Goal: Task Accomplishment & Management: Complete application form

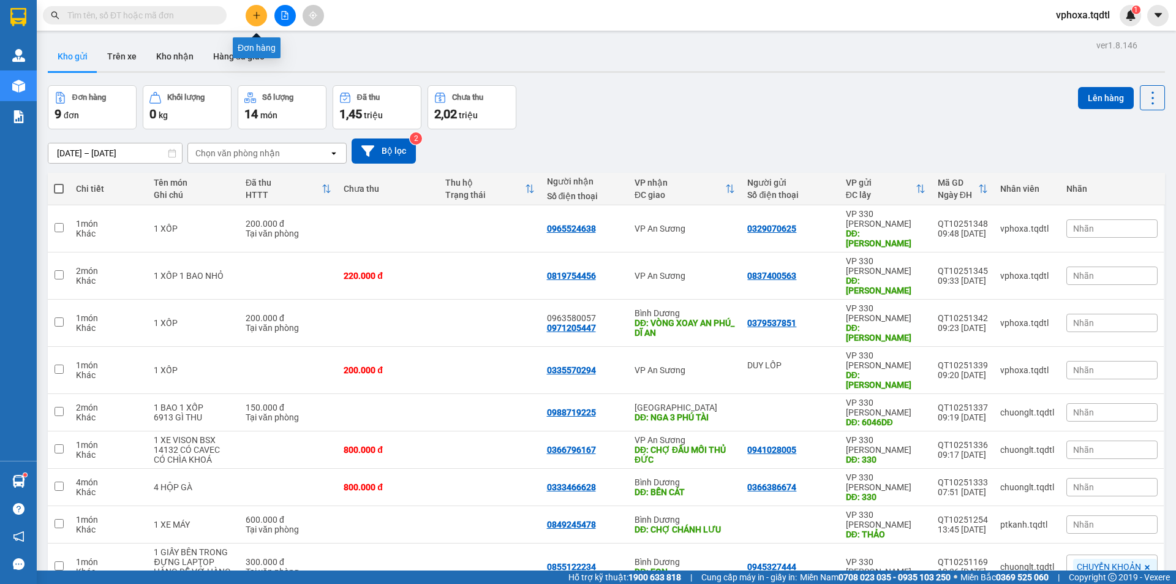
click at [260, 13] on icon "plus" at bounding box center [256, 15] width 9 height 9
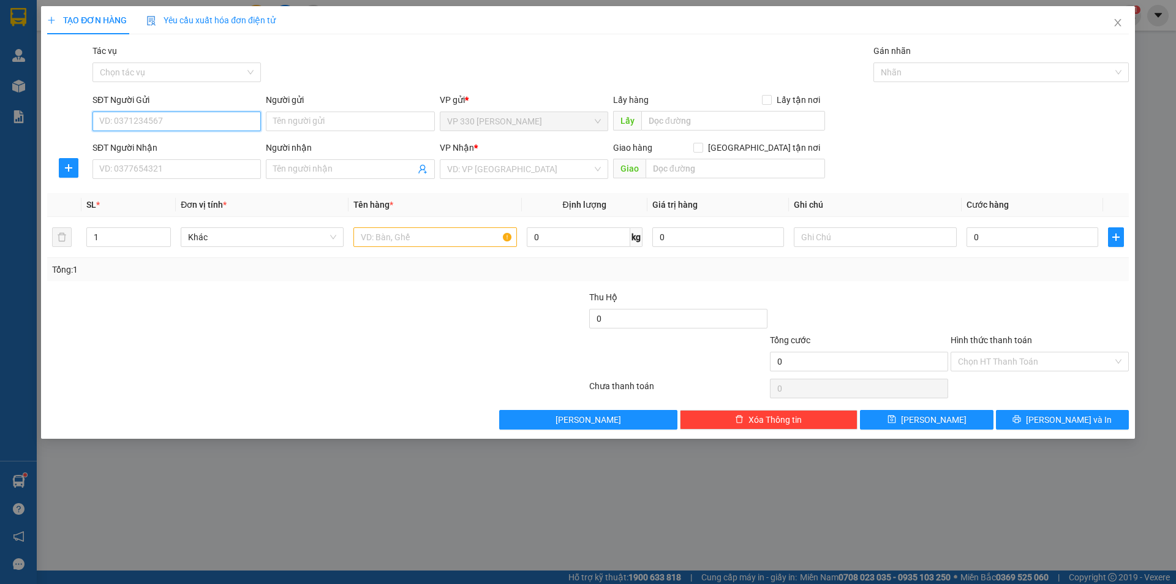
click at [163, 126] on input "SĐT Người Gửi" at bounding box center [177, 122] width 168 height 20
type input "0919773950"
click at [168, 174] on input "SĐT Người Nhận" at bounding box center [177, 169] width 168 height 20
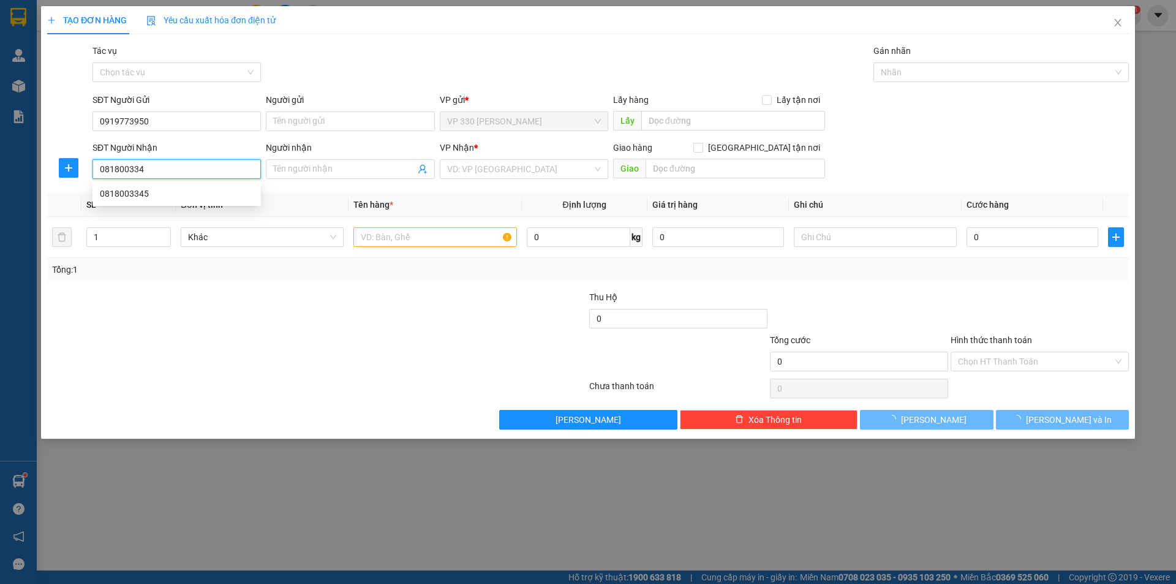
type input "0818003345"
click at [211, 192] on div "0818003345" at bounding box center [177, 193] width 154 height 13
type input "BX TAM HIỆP"
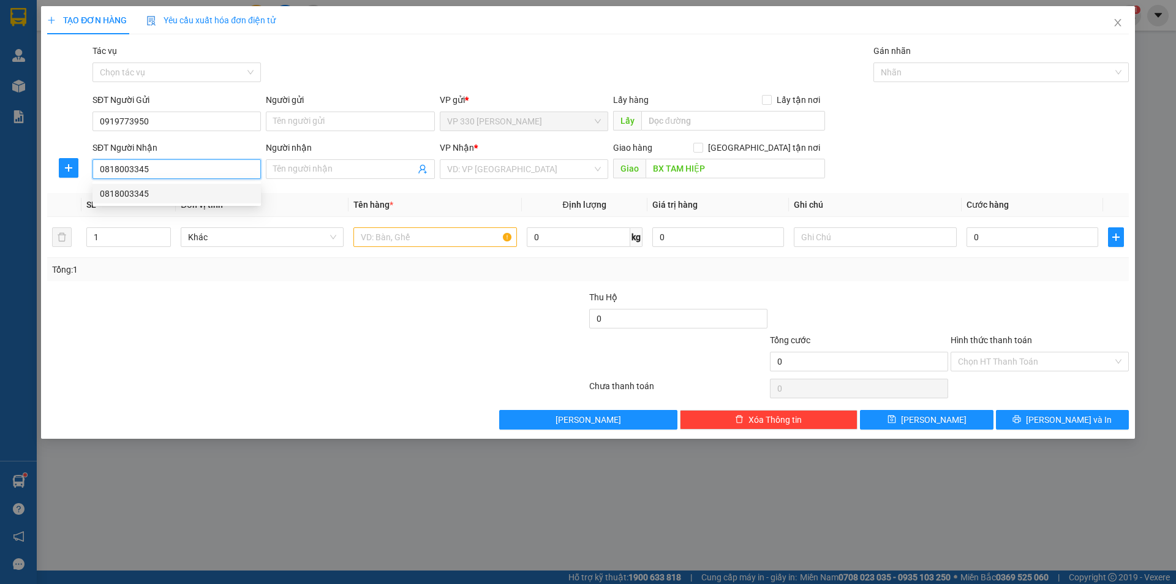
type input "250.000"
type input "0818003345"
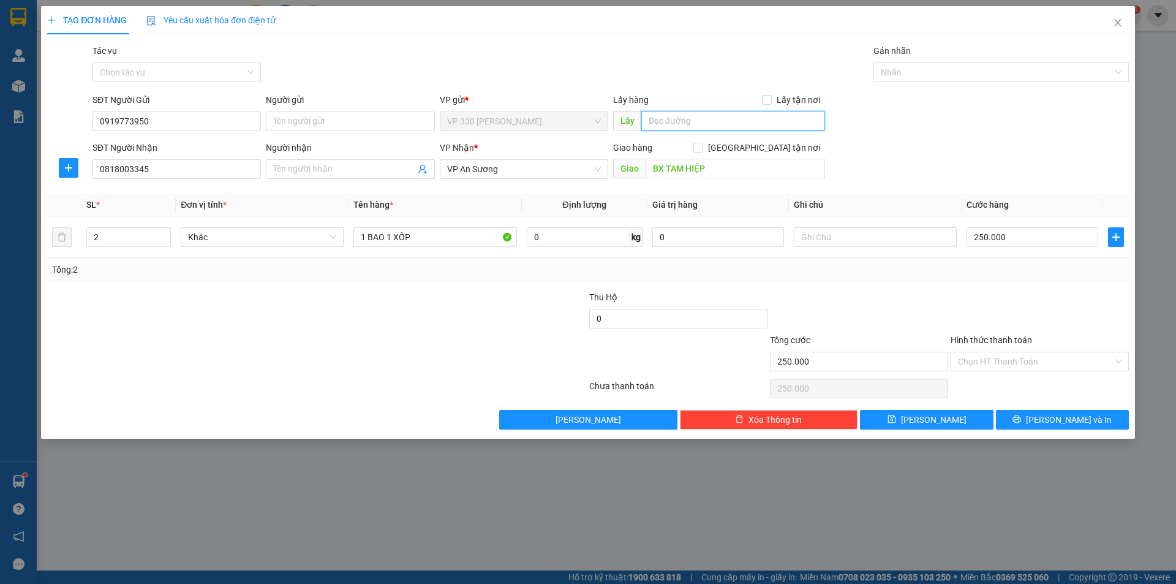
click at [694, 123] on input "text" at bounding box center [734, 121] width 184 height 20
type input "HỒ XÁ"
click at [1017, 241] on input "250.000" at bounding box center [1033, 237] width 132 height 20
type input "0"
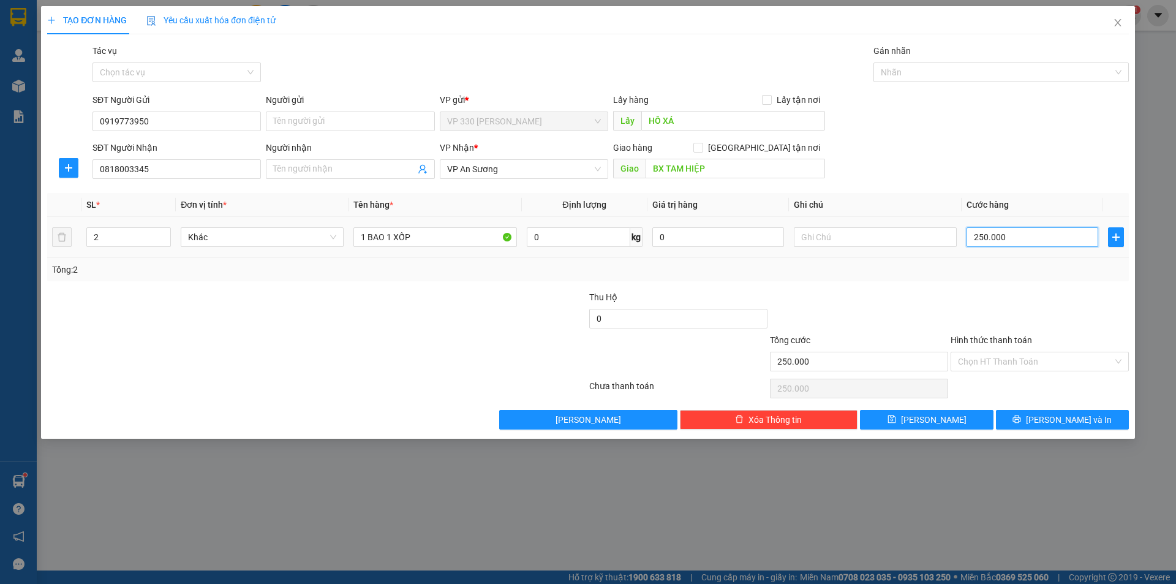
type input "0"
type input "3"
type input "03"
type input "30"
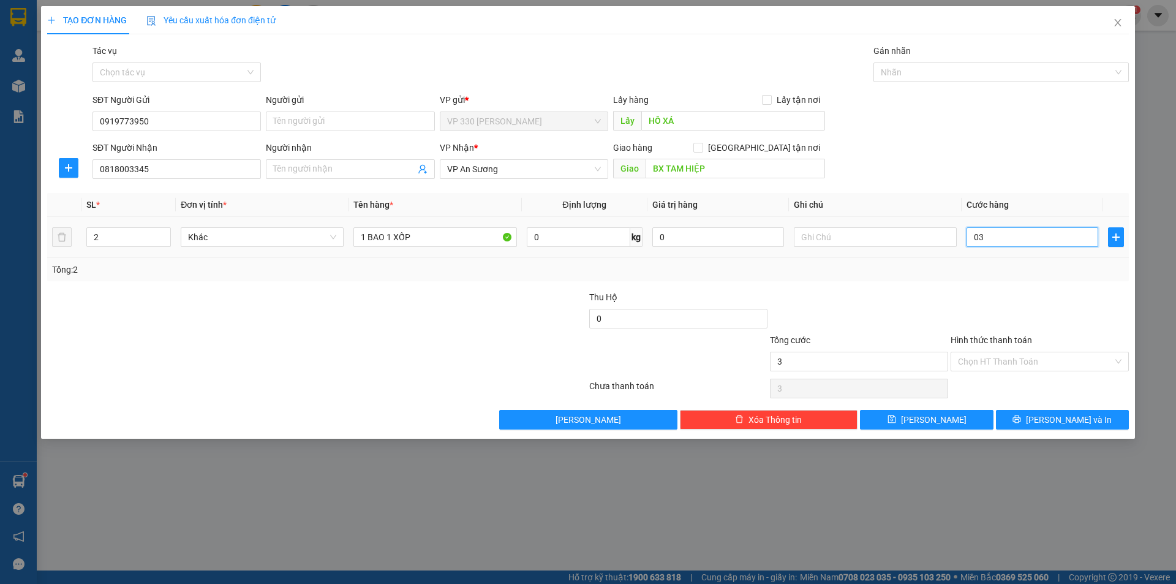
type input "30"
type input "030"
type input "300"
type input "03.000"
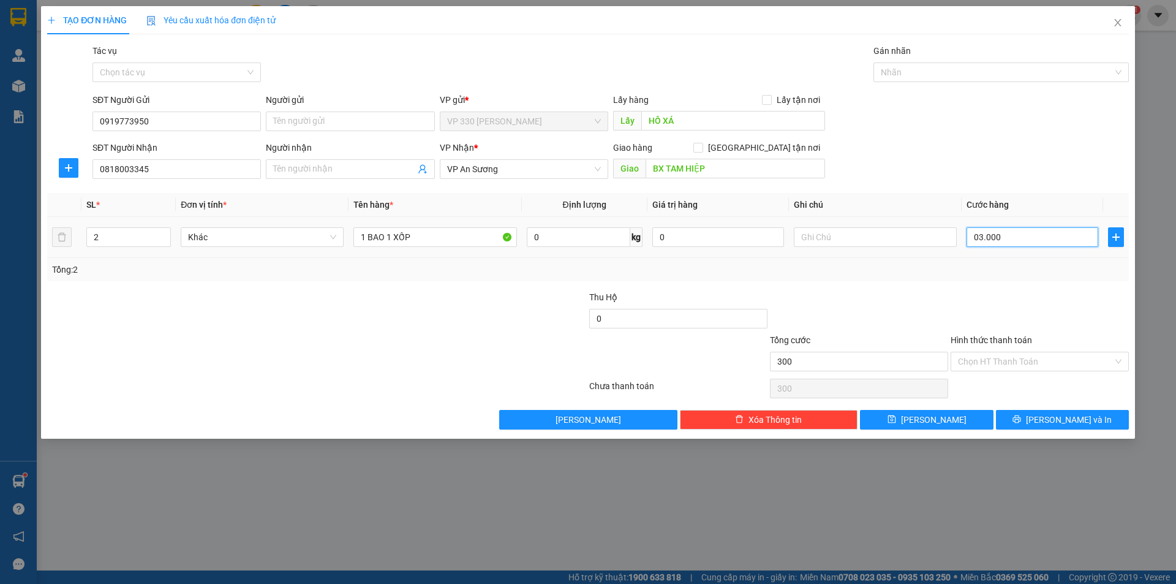
type input "3.000"
type input "30.000"
type input "030.000"
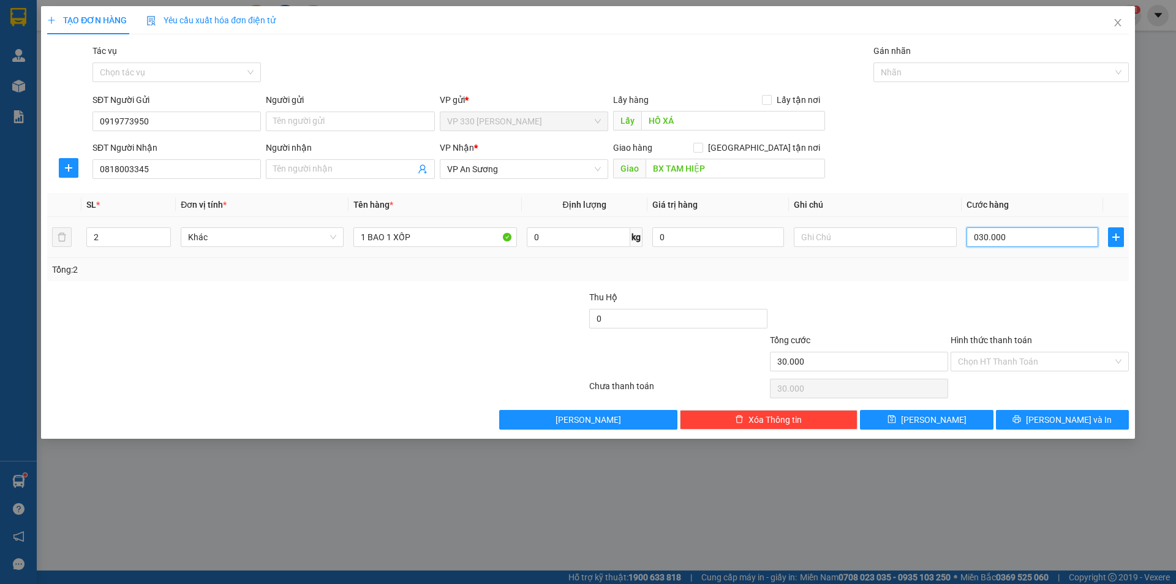
type input "300.000"
click at [926, 416] on span "[PERSON_NAME]" at bounding box center [934, 419] width 66 height 13
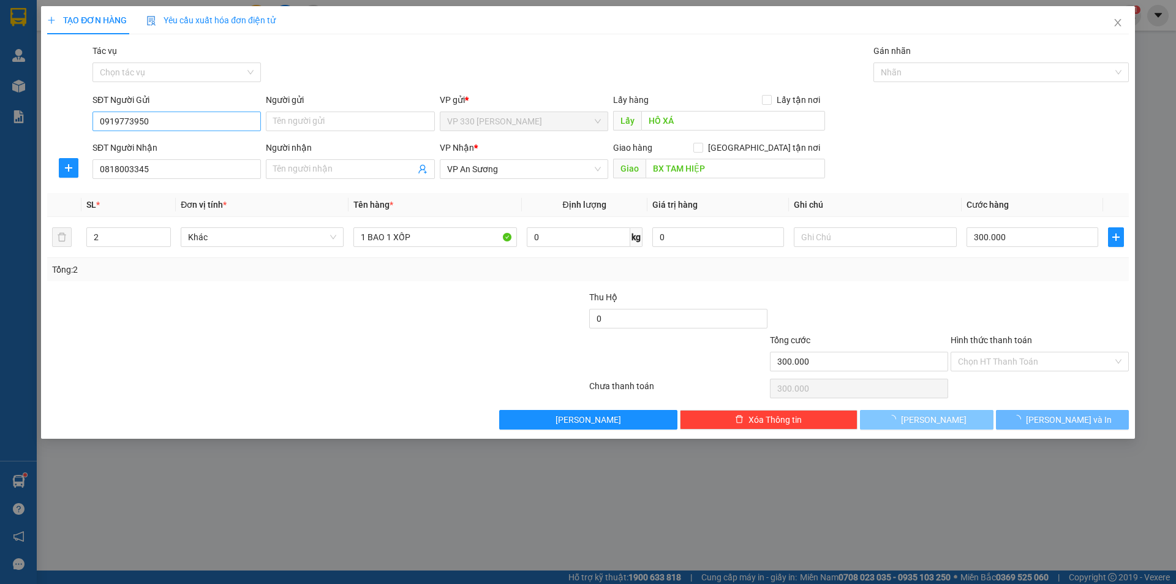
type input "0"
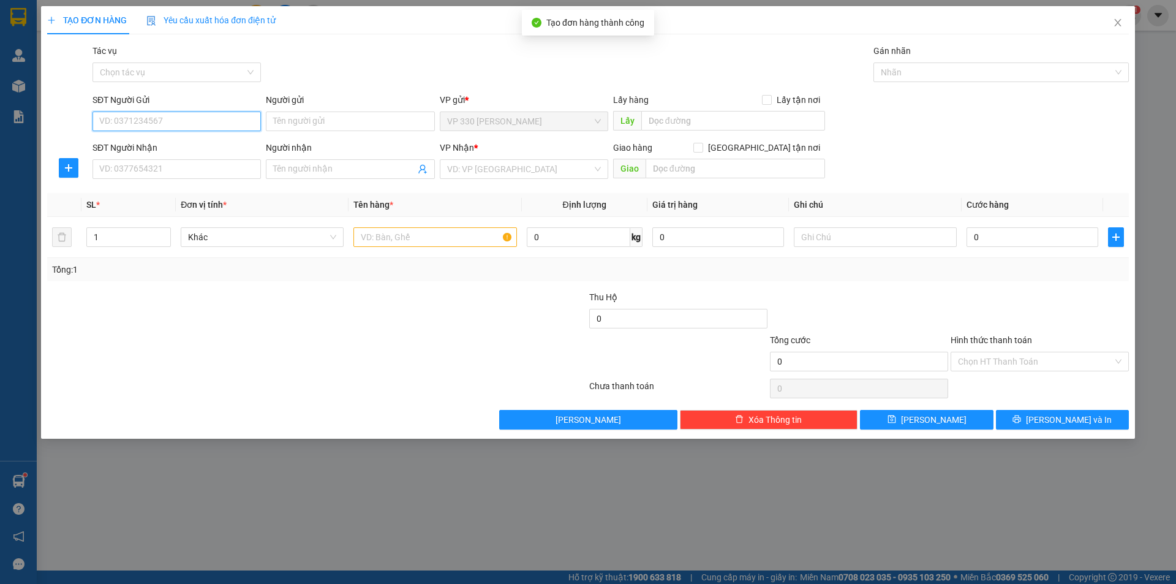
click at [176, 123] on input "SĐT Người Gửi" at bounding box center [177, 122] width 168 height 20
click at [148, 124] on input "SĐT Người Gửi" at bounding box center [177, 122] width 168 height 20
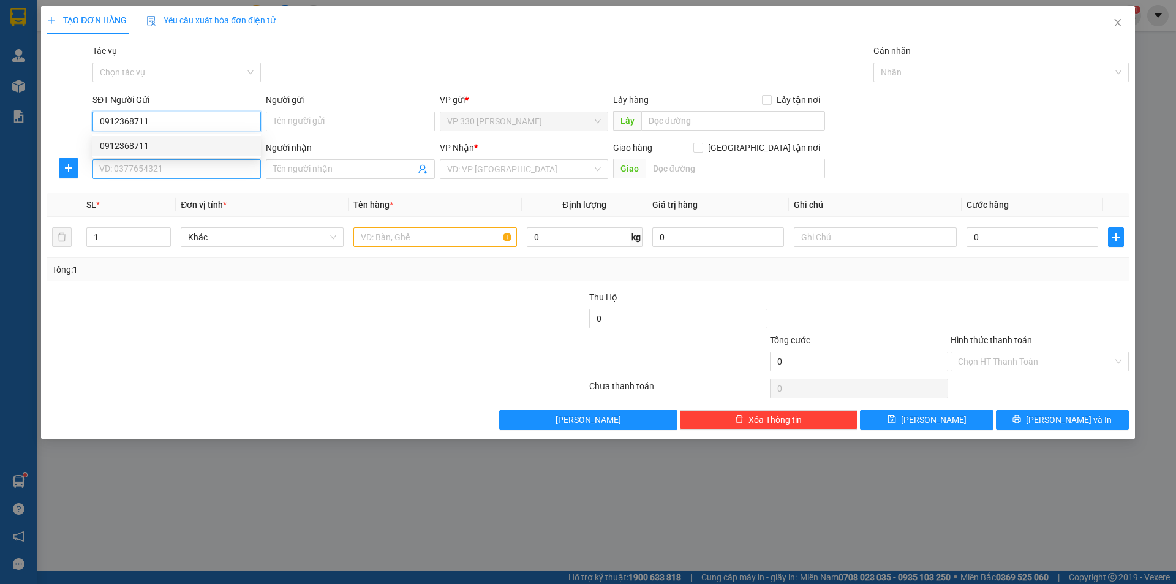
type input "0912368711"
click at [146, 168] on input "SĐT Người Nhận" at bounding box center [177, 169] width 168 height 20
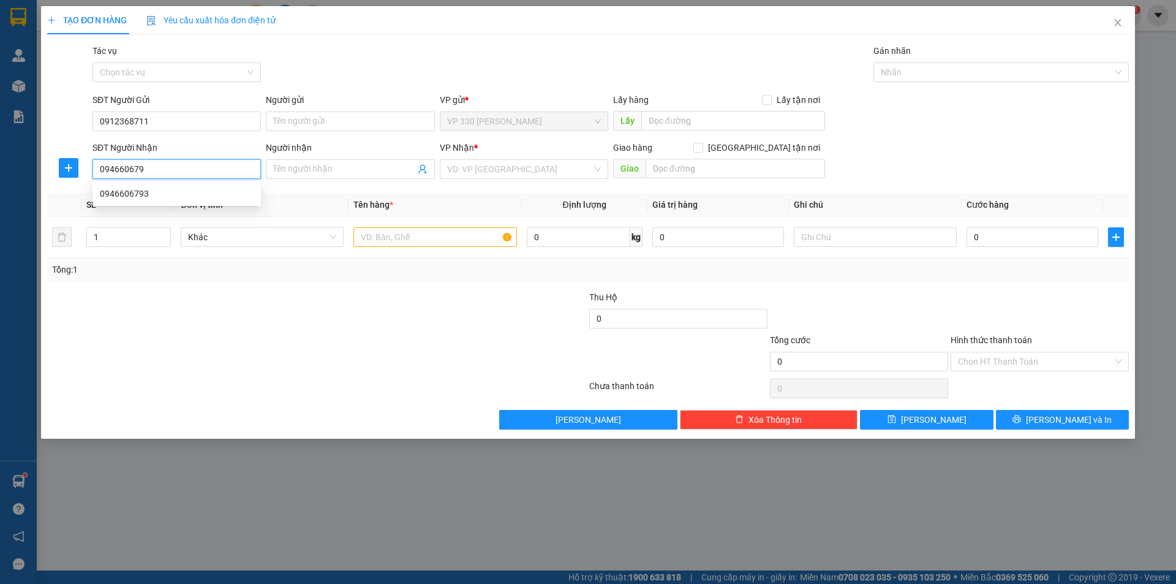
type input "0946606793"
click at [153, 195] on div "0946606793" at bounding box center [177, 193] width 154 height 13
type input "ÔNG ĐỒN"
type input "100.000"
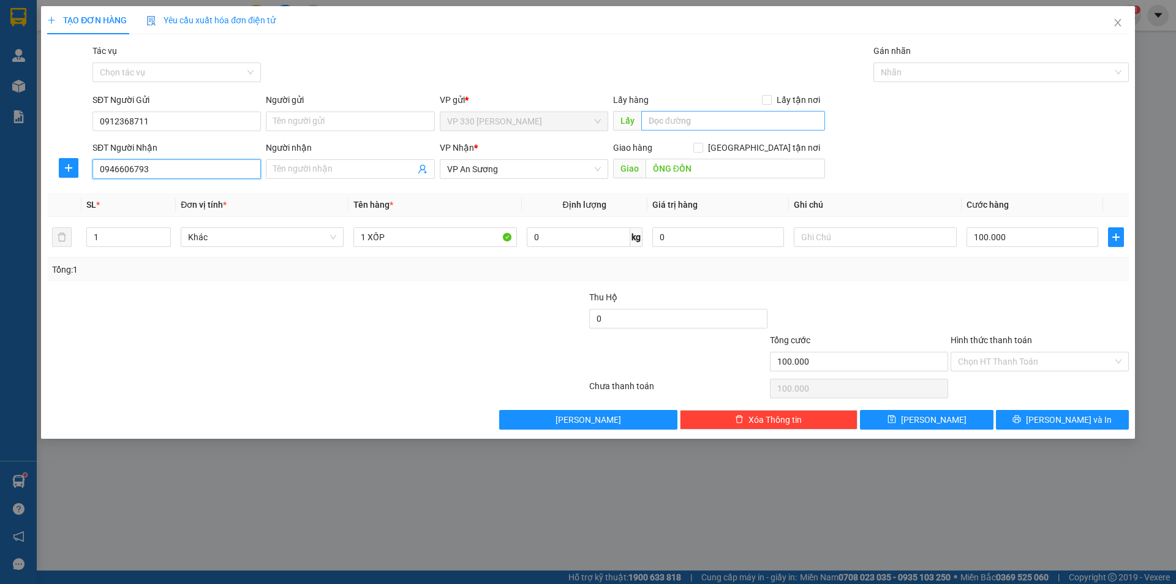
type input "0946606793"
click at [691, 121] on input "text" at bounding box center [734, 121] width 184 height 20
type input "HỒ XÁ"
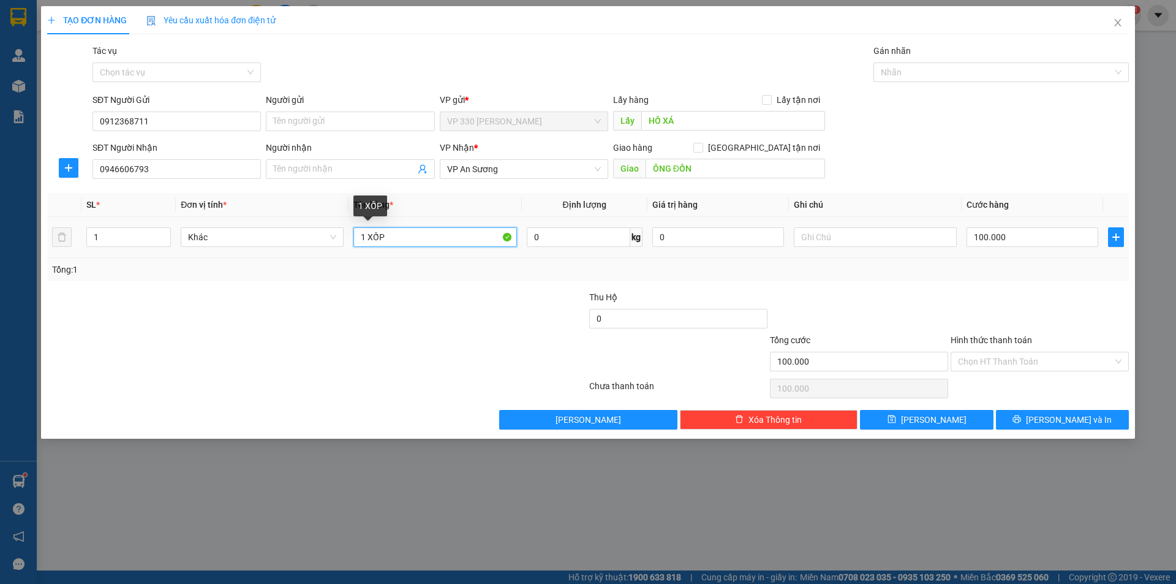
click at [416, 238] on input "1 XỐP" at bounding box center [435, 237] width 163 height 20
type input "1 XỐP KIỆU"
click at [1008, 239] on input "100.000" at bounding box center [1033, 237] width 132 height 20
type input "0"
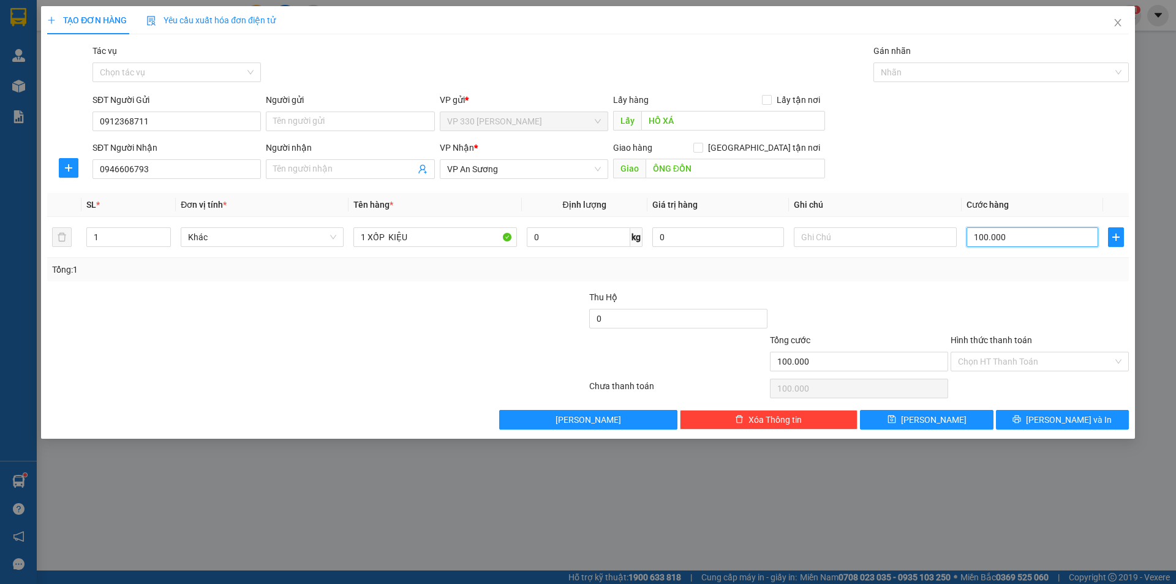
type input "0"
type input "2"
type input "02"
type input "20"
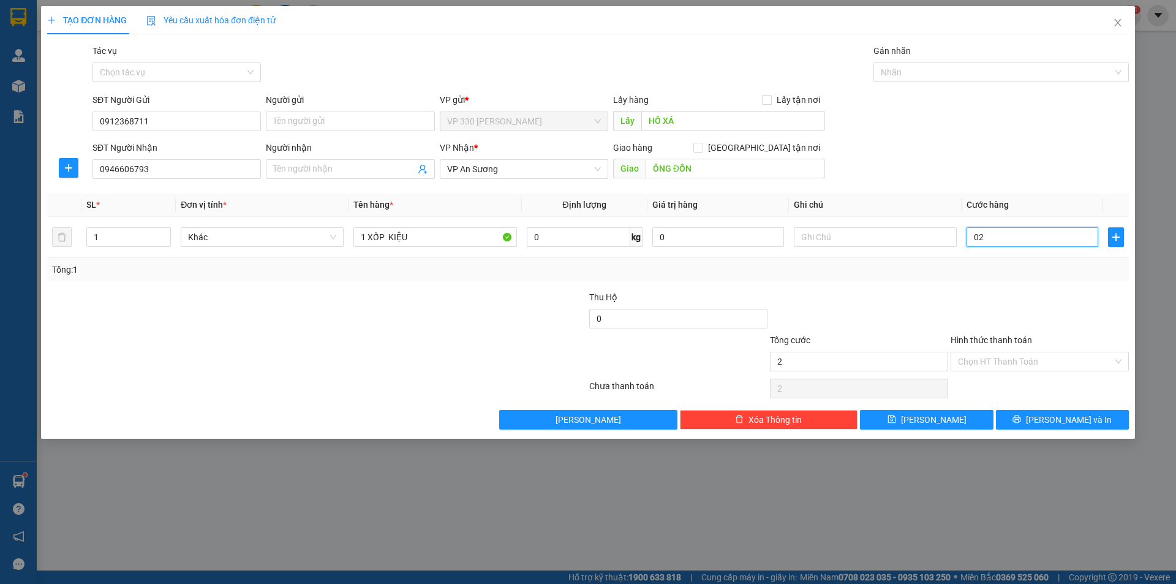
type input "20"
type input "020"
type input "200"
type input "0.200"
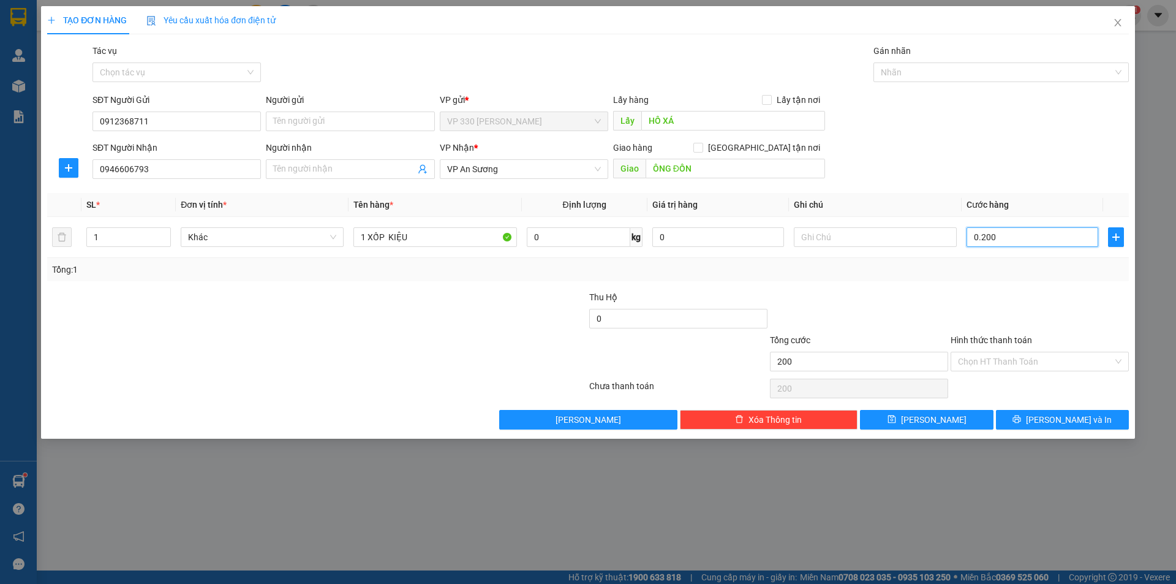
type input "2.000"
type input "02.000"
type input "20.000"
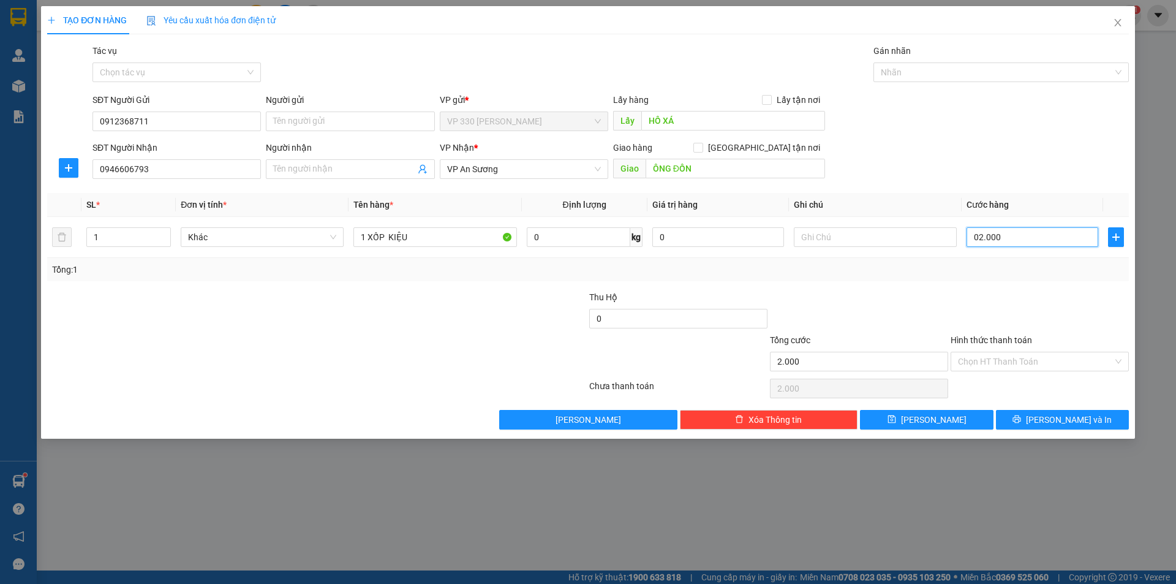
type input "020.000"
type input "200.000"
click at [1013, 364] on input "Hình thức thanh toán" at bounding box center [1035, 361] width 155 height 18
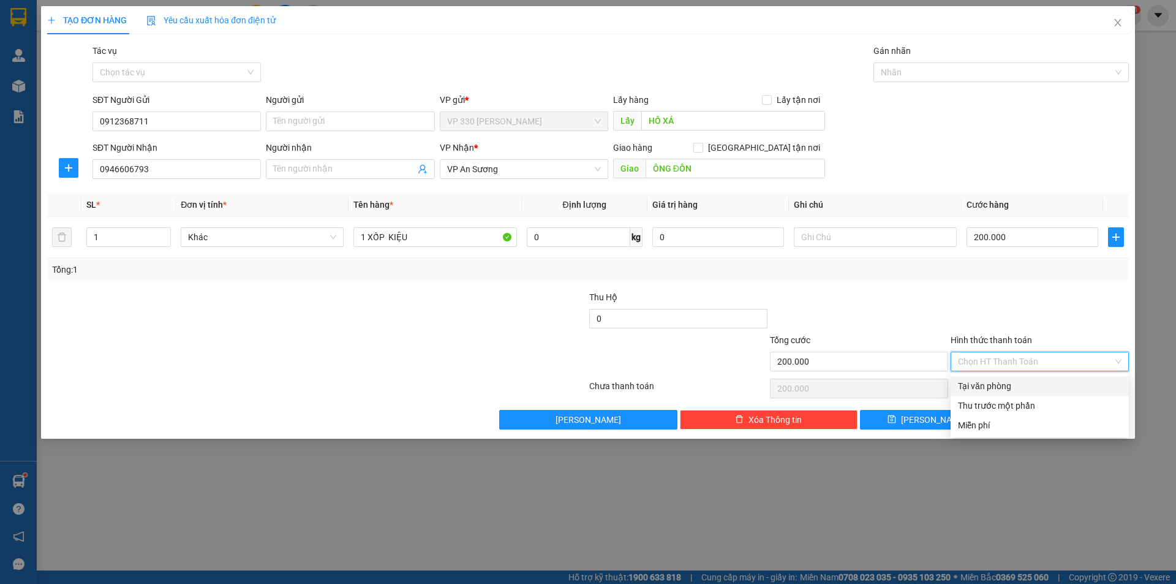
click at [998, 386] on div "Tại văn phòng" at bounding box center [1040, 385] width 164 height 13
type input "0"
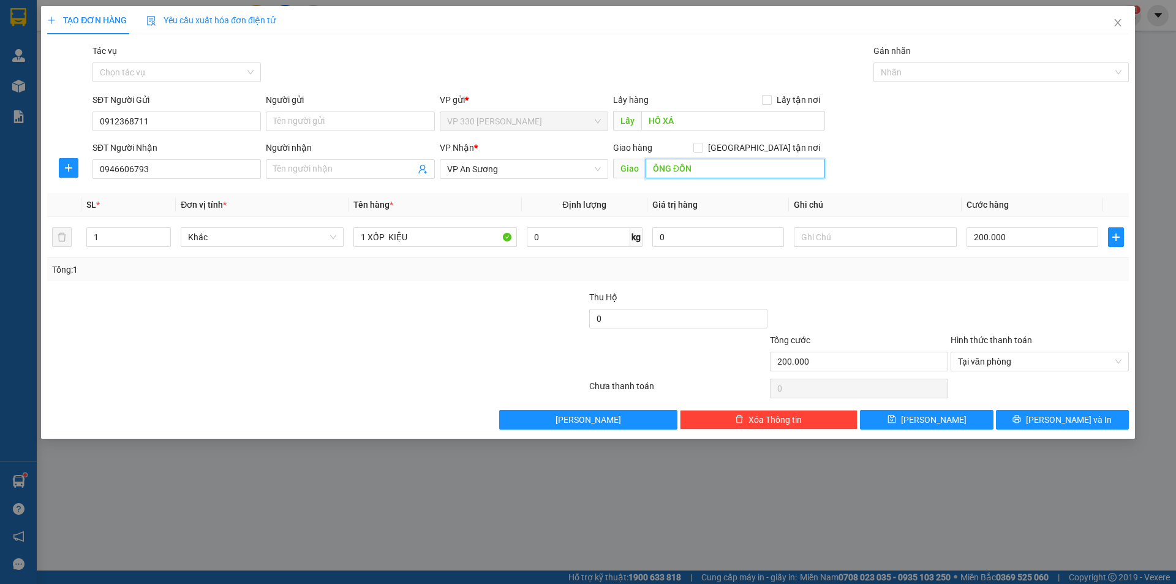
click at [650, 169] on input "ÔNG ĐỒN" at bounding box center [736, 169] width 180 height 20
type input "CX SỐ 9 ÔNG ĐỒN"
click at [929, 422] on span "[PERSON_NAME]" at bounding box center [934, 419] width 66 height 13
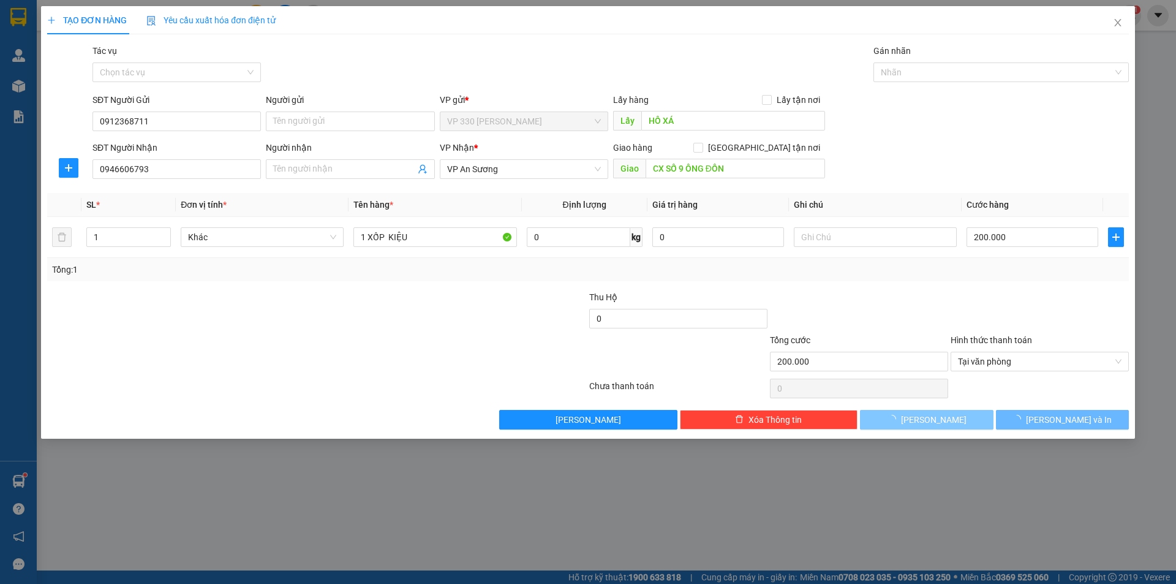
type input "0"
